Goal: Task Accomplishment & Management: Complete application form

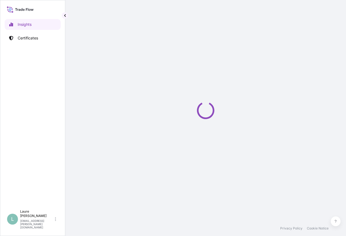
select select "2025"
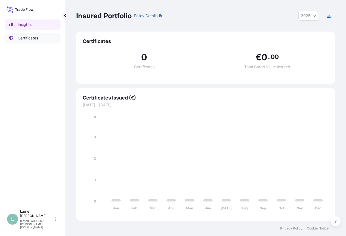
click at [24, 35] on p "Certificates" at bounding box center [28, 37] width 20 height 5
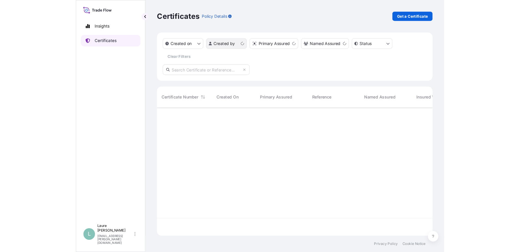
scroll to position [119, 255]
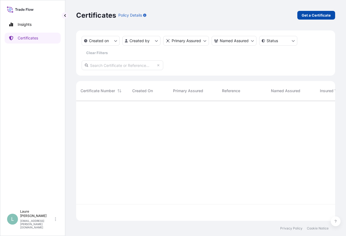
click at [312, 15] on p "Get a Certificate" at bounding box center [316, 15] width 29 height 5
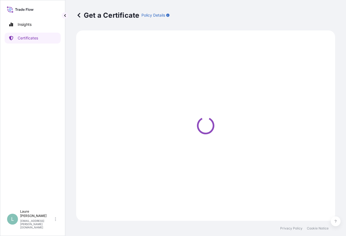
select select "Barge"
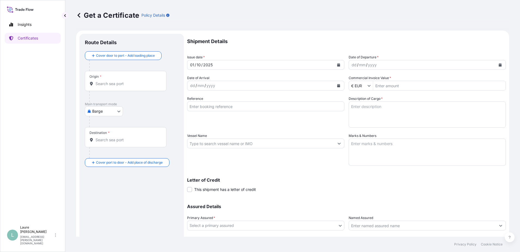
click at [346, 85] on input "Commercial Invoice Value *" at bounding box center [439, 86] width 133 height 10
type input "103.109"
click at [346, 112] on textarea "Description of Cargo *" at bounding box center [427, 114] width 157 height 26
click at [346, 112] on textarea "40HC" at bounding box center [427, 114] width 157 height 26
paste textarea "MSDU7741176"
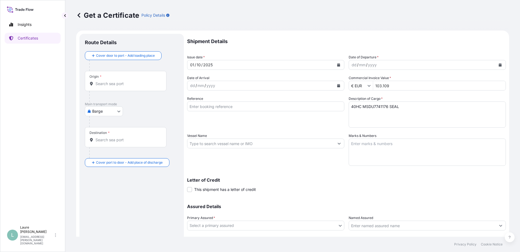
click at [346, 110] on textarea "40HC MSDU7741176 SEAL" at bounding box center [427, 114] width 157 height 26
paste textarea "8866485"
click at [346, 118] on textarea "40HC MSDU7741176 SEAL 8866485" at bounding box center [427, 114] width 157 height 26
paste textarea "48 Pallet(s) STC 1240 CARTONS PHOTO PAPER"
click at [346, 109] on textarea "40HC MSDU7741176 SEAL 8866485 48 Pallet(s) STC 1240 CARTONS PHOTO PAPER" at bounding box center [427, 114] width 157 height 26
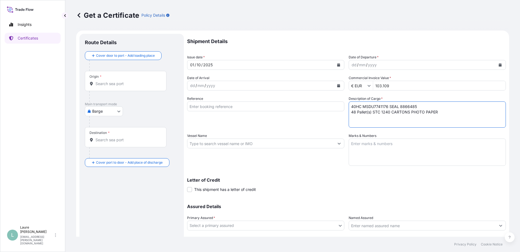
type textarea "40HC MSDU7741176 SEAL 8866485 48 Pallet(s) STC 1240 CARTONS PHOTO PAPER"
click at [97, 112] on body "Insights Certificates L Laure Moran-Carre [EMAIL_ADDRESS][PERSON_NAME][DOMAIN_N…" at bounding box center [260, 126] width 520 height 252
click at [109, 154] on span "Ocean Vessel" at bounding box center [107, 154] width 24 height 5
select select "Ocean Vessel"
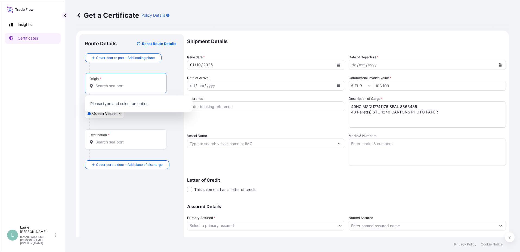
click at [122, 86] on input "Origin *" at bounding box center [128, 85] width 64 height 5
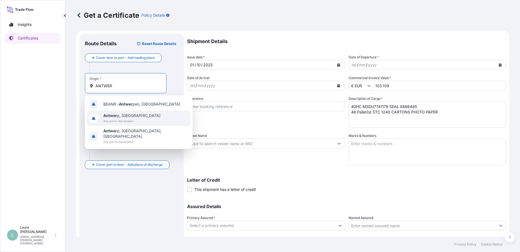
click at [123, 115] on span "Antwer p, [GEOGRAPHIC_DATA]" at bounding box center [131, 115] width 57 height 5
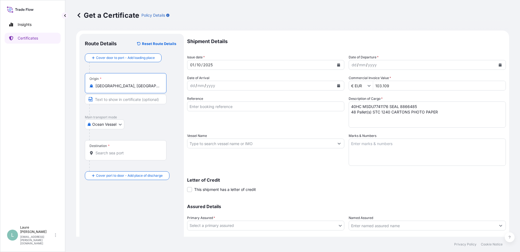
type input "[GEOGRAPHIC_DATA], [GEOGRAPHIC_DATA]"
click at [118, 152] on input "Destination *" at bounding box center [128, 152] width 64 height 5
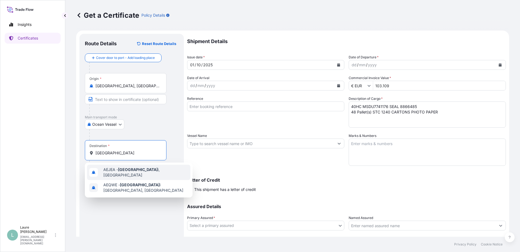
click at [116, 173] on span "AEJEA - [GEOGRAPHIC_DATA], [GEOGRAPHIC_DATA]" at bounding box center [145, 172] width 85 height 11
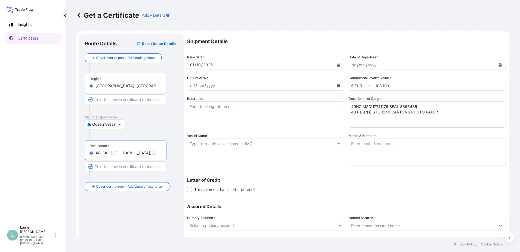
type input "AEJEA - [GEOGRAPHIC_DATA], [GEOGRAPHIC_DATA]"
click at [335, 64] on button "Calendar" at bounding box center [339, 64] width 9 height 9
click at [346, 62] on button "Calendar" at bounding box center [500, 64] width 9 height 9
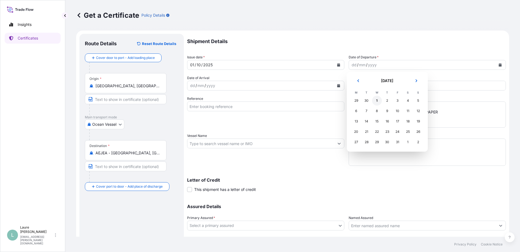
click at [346, 99] on div "1" at bounding box center [377, 101] width 10 height 10
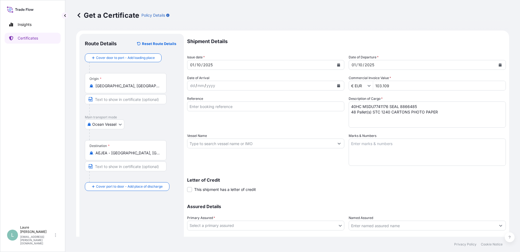
click at [298, 86] on div "dd / mm / yyyy" at bounding box center [261, 86] width 147 height 10
click at [339, 85] on button "Calendar" at bounding box center [339, 85] width 9 height 9
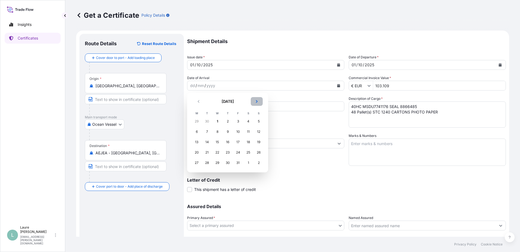
click at [254, 101] on button "Next" at bounding box center [257, 101] width 12 height 9
click at [257, 119] on div "2" at bounding box center [259, 121] width 10 height 10
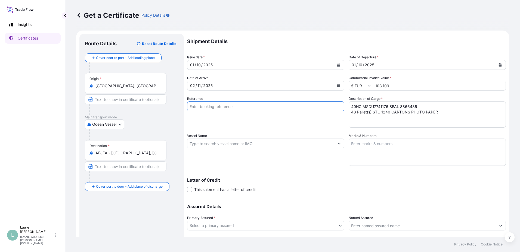
click at [273, 111] on input "Reference" at bounding box center [265, 106] width 157 height 10
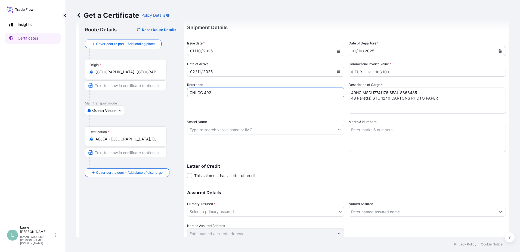
scroll to position [27, 0]
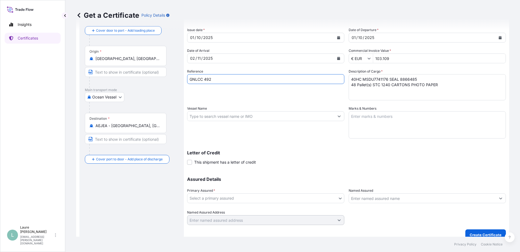
type input "GNLCC 492"
click at [250, 116] on input "Vessel Name" at bounding box center [261, 116] width 147 height 10
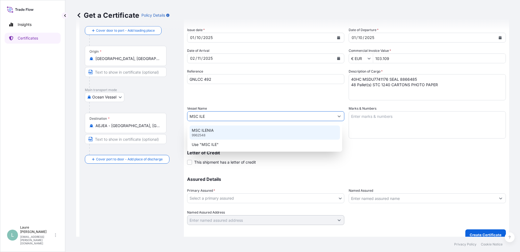
click at [227, 132] on div "MSC ILENIA 9962548" at bounding box center [265, 132] width 151 height 14
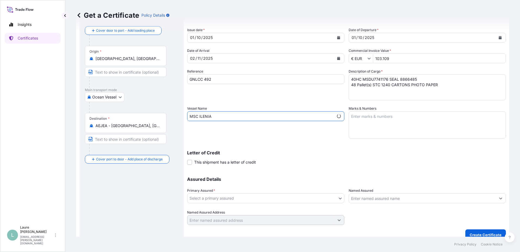
type input "MSC ILENIA"
click at [346, 198] on input "Named Assured" at bounding box center [422, 198] width 147 height 10
click at [346, 202] on input "Named Assured" at bounding box center [422, 198] width 147 height 10
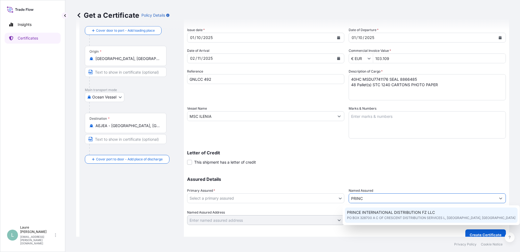
click at [346, 216] on span "PO BOX 328700 A C OF CRESCENT DISTRIBUTION SERVICES L, [GEOGRAPHIC_DATA], [GEOG…" at bounding box center [431, 217] width 168 height 5
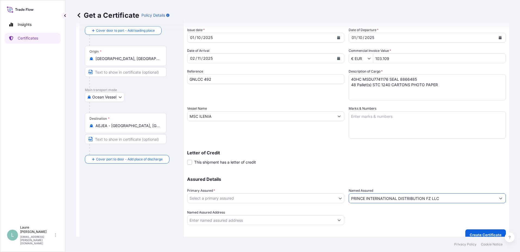
type input "PRINCE INTERNATIONAL DISTRIBUTION FZ LLC"
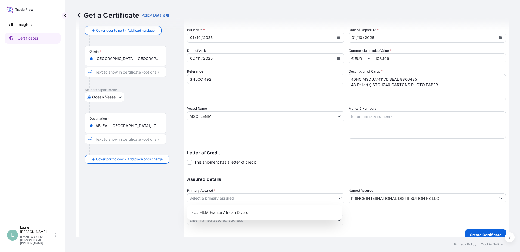
click at [306, 198] on body "10 options available. 4 options available. 3 options available. 1 option availa…" at bounding box center [260, 126] width 520 height 252
click at [268, 214] on div "FUJIFILM France African Division" at bounding box center [264, 212] width 151 height 10
select select "31865"
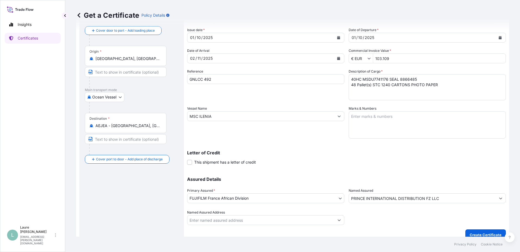
click at [288, 156] on div "Letter of Credit This shipment has a letter of credit Letter of credit * Letter…" at bounding box center [346, 157] width 319 height 14
click at [346, 233] on p "Create Certificate" at bounding box center [486, 234] width 32 height 5
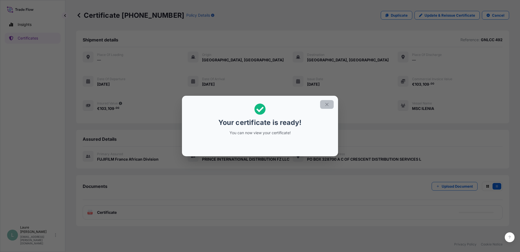
click at [324, 104] on button "button" at bounding box center [327, 104] width 14 height 9
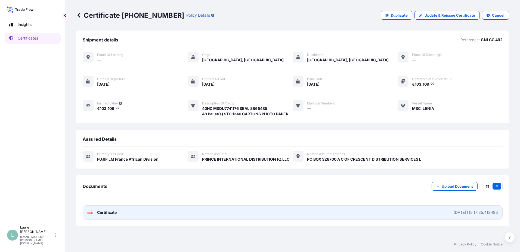
click at [346, 211] on div "[DATE]T15:17:35.412493" at bounding box center [476, 211] width 44 height 5
